Goal: Task Accomplishment & Management: Use online tool/utility

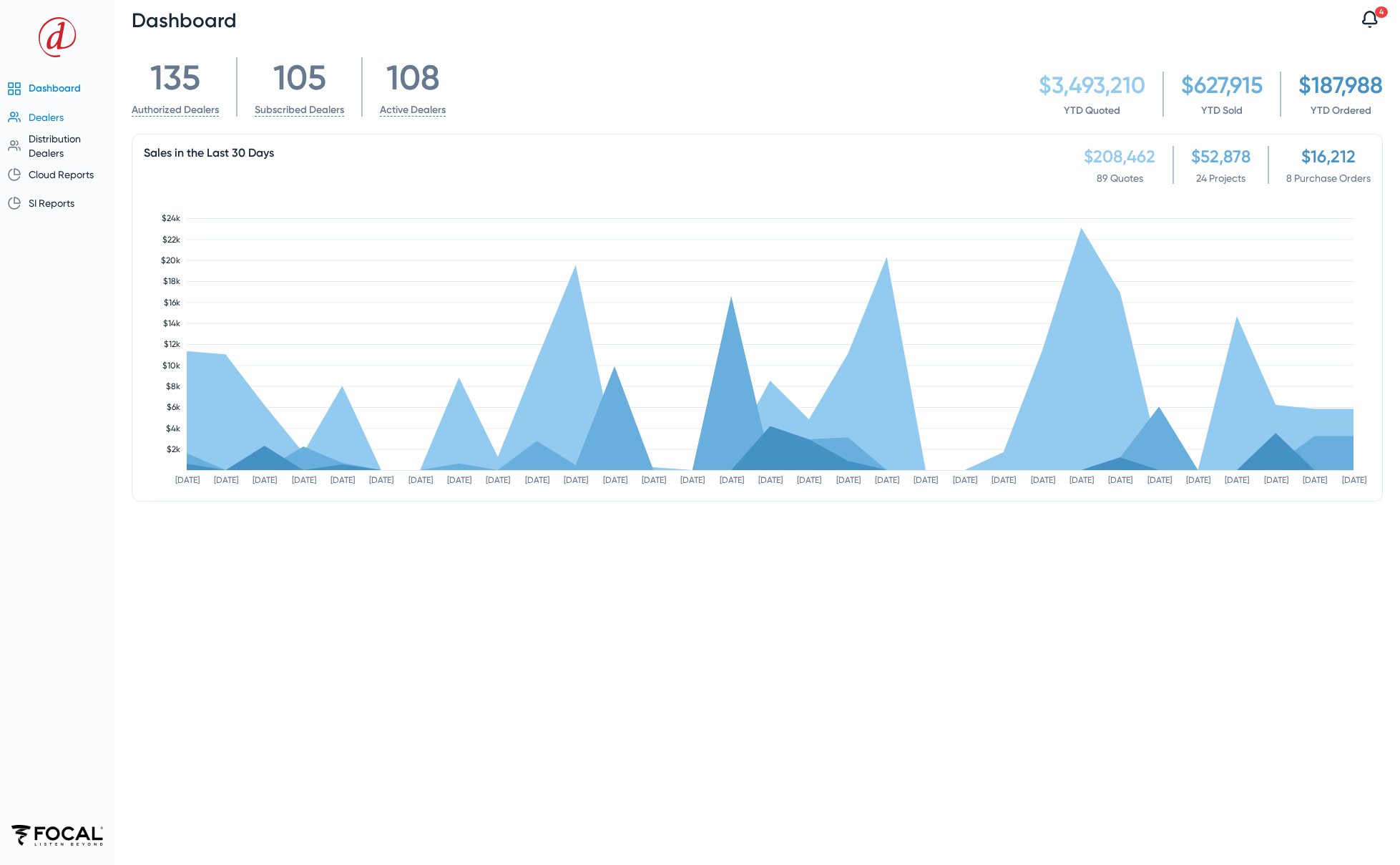
click at [57, 114] on span "Dealers" at bounding box center [46, 117] width 35 height 11
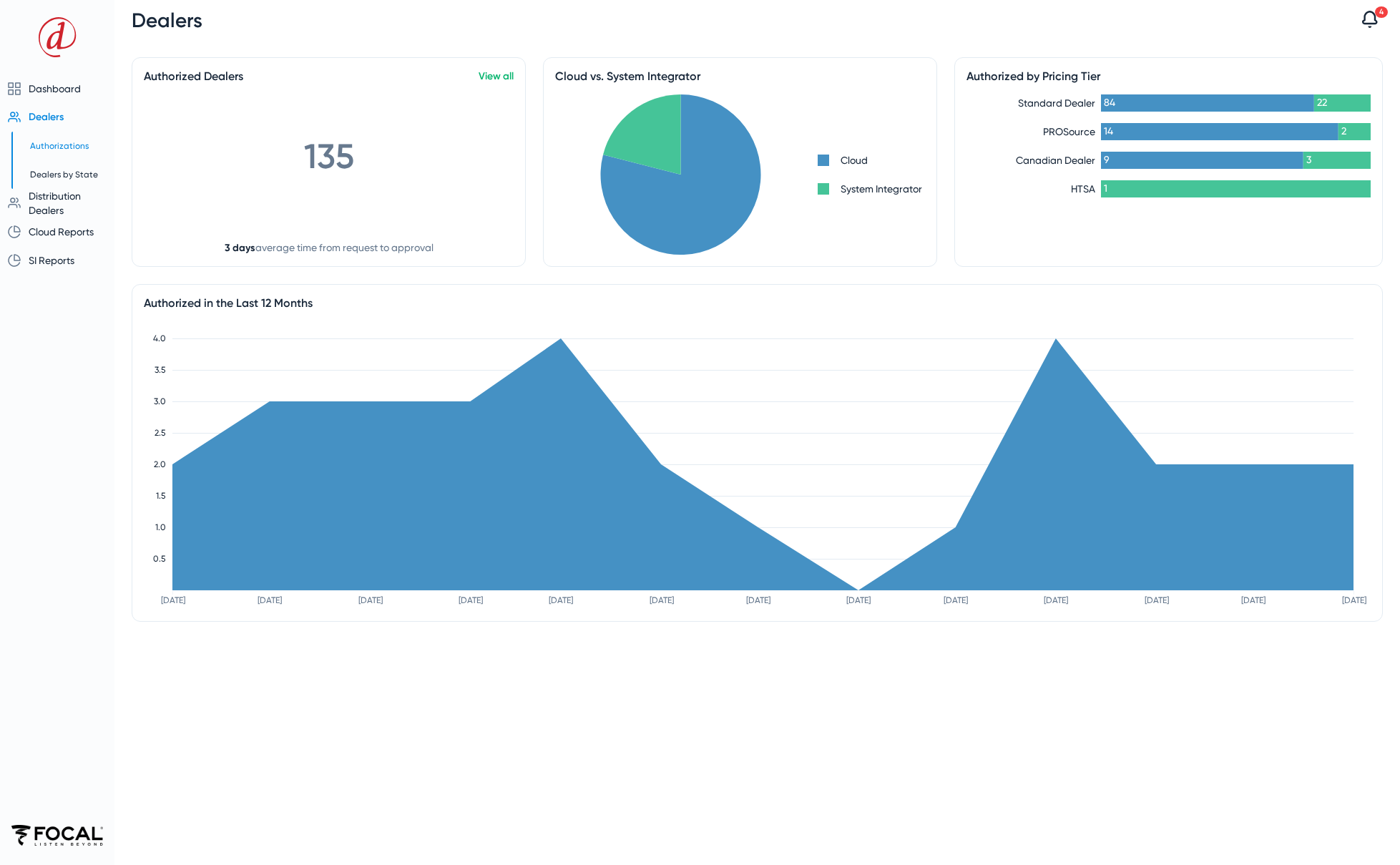
click at [76, 141] on span "Authorizations" at bounding box center [60, 146] width 59 height 10
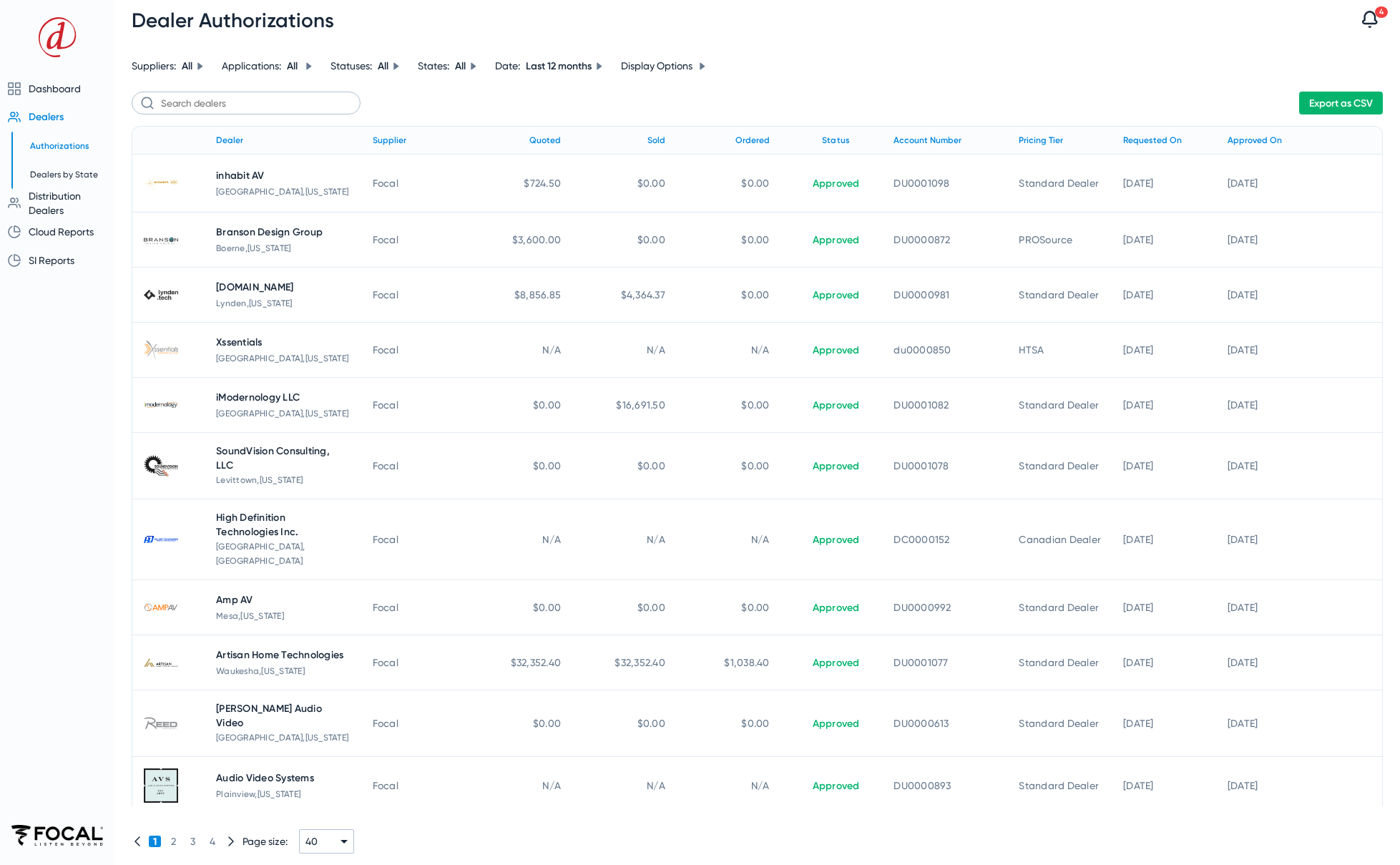
click at [1341, 103] on span "Export as CSV" at bounding box center [1340, 103] width 63 height 12
click at [63, 810] on span "Sign out" at bounding box center [95, 810] width 146 height 17
